Goal: Task Accomplishment & Management: Complete application form

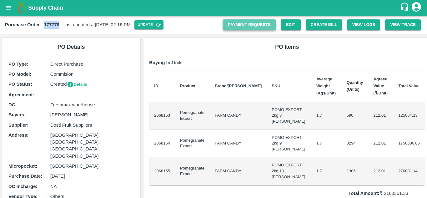
click at [242, 22] on link "Payment Requests" at bounding box center [249, 24] width 53 height 11
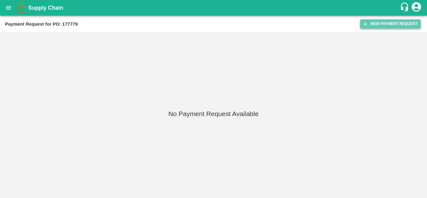
click at [372, 24] on button "New Payment Request" at bounding box center [390, 23] width 61 height 9
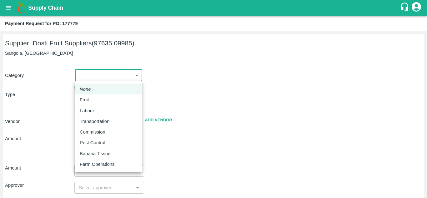
click at [89, 72] on body "Supply Chain Payment Request for PO: 177779 Supplier: Dosti Fruit Suppliers (97…" at bounding box center [213, 99] width 427 height 198
click at [98, 100] on div "Fruit" at bounding box center [108, 99] width 57 height 7
type input "1"
type input "Dosti Fruit Suppliers - 97635 09985(Supplier)"
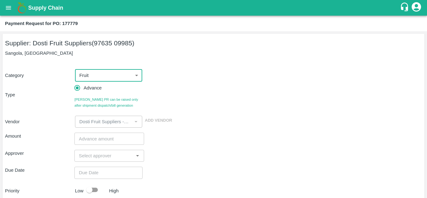
click at [95, 140] on input "number" at bounding box center [108, 138] width 69 height 12
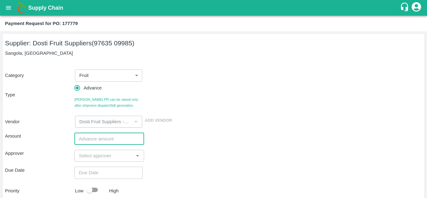
paste input "1296168"
type input "1296168"
click at [97, 162] on div "Amount 1296168 ​ Approver ​ Due Date ​ Priority Low High Comment x ​ Attach bil…" at bounding box center [213, 191] width 417 height 128
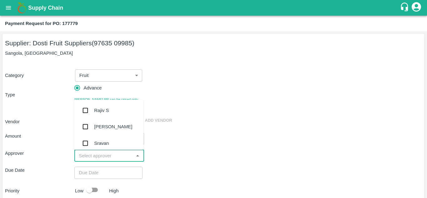
click at [99, 158] on input "input" at bounding box center [103, 156] width 55 height 8
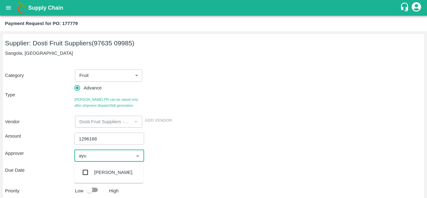
type input "ayus"
click at [103, 171] on div "[PERSON_NAME]" at bounding box center [113, 172] width 38 height 7
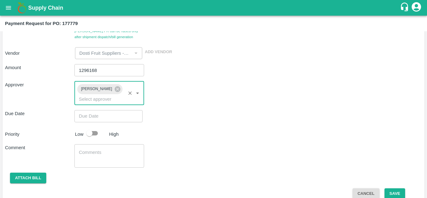
scroll to position [77, 0]
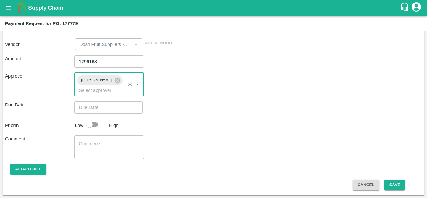
type input "DD/MM/YYYY hh:mm aa"
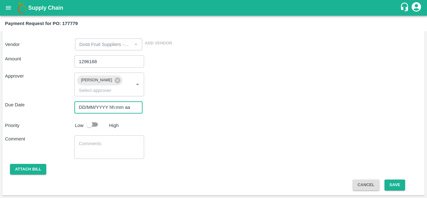
click at [96, 108] on input "DD/MM/YYYY hh:mm aa" at bounding box center [106, 107] width 64 height 12
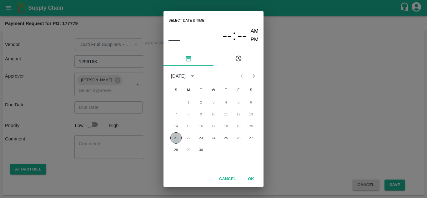
click at [175, 139] on button "21" at bounding box center [175, 137] width 11 height 11
type input "[DATE] 12:00 AM"
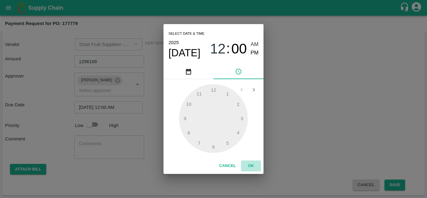
click at [250, 167] on button "OK" at bounding box center [251, 165] width 20 height 11
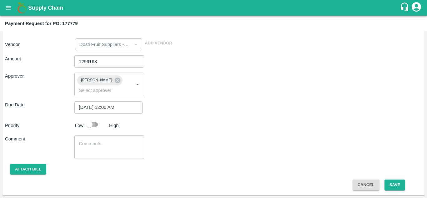
click at [93, 122] on input "checkbox" at bounding box center [90, 124] width 36 height 12
checkbox input "true"
click at [99, 140] on div "x ​" at bounding box center [108, 146] width 69 height 23
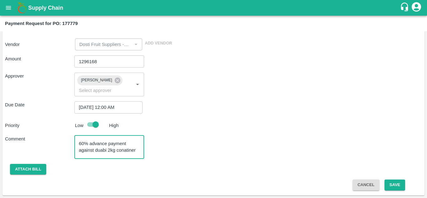
scroll to position [6, 0]
drag, startPoint x: 102, startPoint y: 142, endPoint x: 122, endPoint y: 146, distance: 20.0
click at [122, 146] on textarea "60% advance payment against duabi 2kg conatiner Pomo" at bounding box center [109, 146] width 61 height 13
click at [101, 144] on textarea "60% advance payment against duabi 2kg container Pomo" at bounding box center [109, 146] width 61 height 13
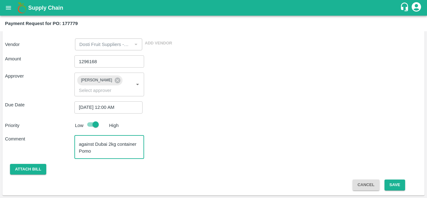
click at [96, 152] on textarea "60% advance payment against Dubai 2kg container Pomo" at bounding box center [109, 146] width 61 height 13
paste textarea "MNBU3011379"
type textarea "60% advance payment against Dubai 2kg container Pomo - MNBU3011379"
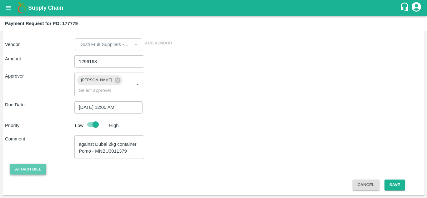
click at [33, 166] on button "Attach bill" at bounding box center [28, 169] width 36 height 11
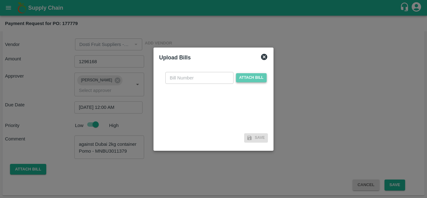
click at [246, 77] on span "Attach bill" at bounding box center [251, 77] width 31 height 9
click at [0, 0] on input "Attach bill" at bounding box center [0, 0] width 0 height 0
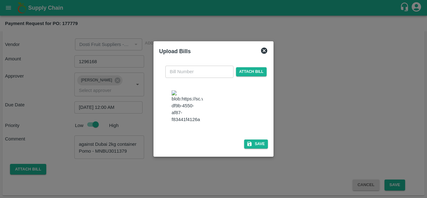
click at [184, 113] on img at bounding box center [187, 106] width 31 height 33
click at [182, 76] on input "text" at bounding box center [199, 72] width 68 height 12
type input "107"
click at [257, 139] on button "Save" at bounding box center [256, 143] width 24 height 9
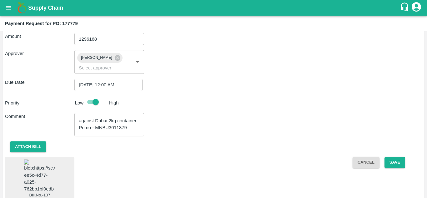
scroll to position [101, 0]
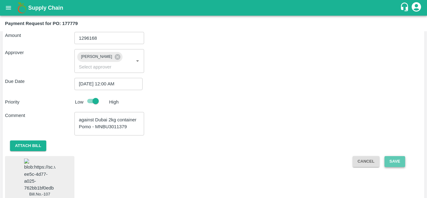
click at [389, 164] on button "Save" at bounding box center [394, 161] width 21 height 11
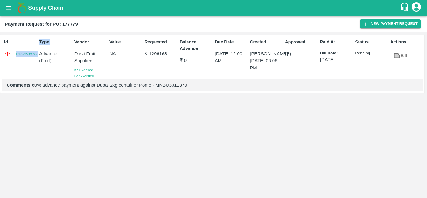
drag, startPoint x: 37, startPoint y: 54, endPoint x: 17, endPoint y: 53, distance: 20.3
click at [17, 53] on div "Id PR-260878 Type Advance ( Fruit ) Vendor Dosti Fruit Suppliers KYC Verified B…" at bounding box center [212, 64] width 424 height 58
click at [17, 63] on div "Id PR-260878" at bounding box center [19, 57] width 35 height 43
drag, startPoint x: 14, startPoint y: 53, endPoint x: 36, endPoint y: 54, distance: 21.6
click at [36, 54] on div "PR-260878" at bounding box center [20, 53] width 32 height 7
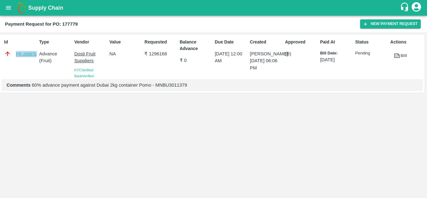
copy link "PR-260878"
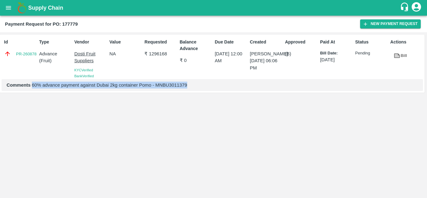
drag, startPoint x: 189, startPoint y: 84, endPoint x: 32, endPoint y: 88, distance: 156.9
click at [32, 88] on p "Comments 60% advance payment against Dubai 2kg container Pomo - MNBU3011379" at bounding box center [212, 85] width 411 height 7
copy p "60% advance payment against Dubai 2kg container Pomo - MNBU3011379"
